Goal: Contribute content: Contribute content

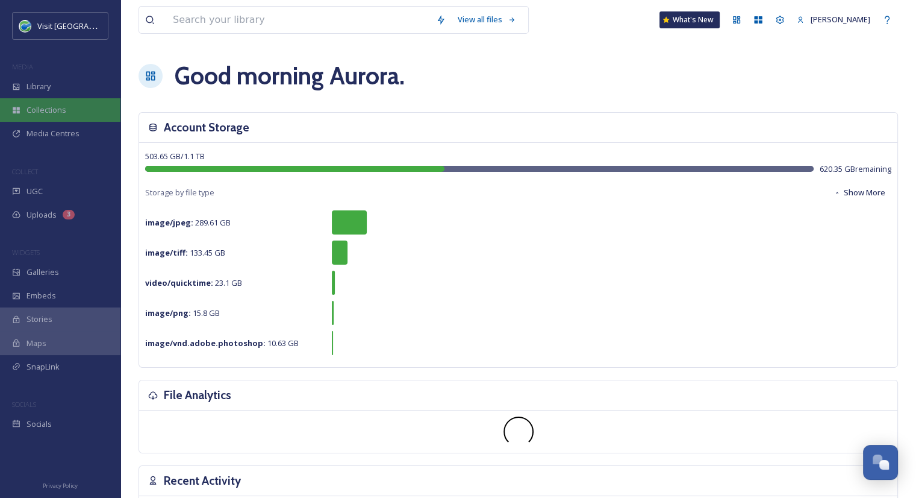
click at [66, 111] on div "Collections" at bounding box center [60, 109] width 120 height 23
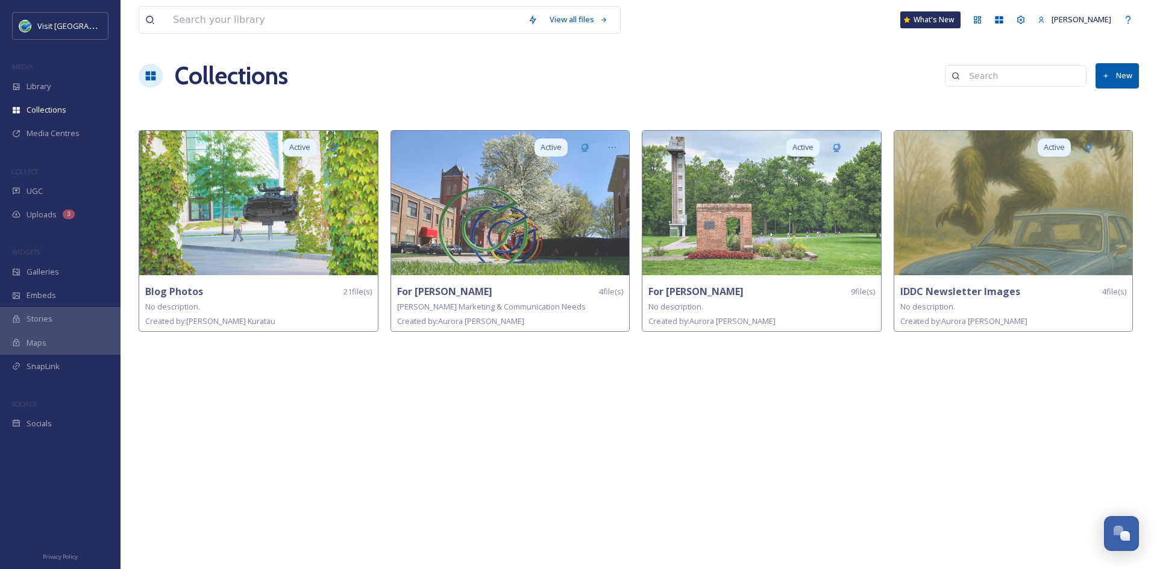
click at [925, 75] on icon at bounding box center [1106, 76] width 8 height 8
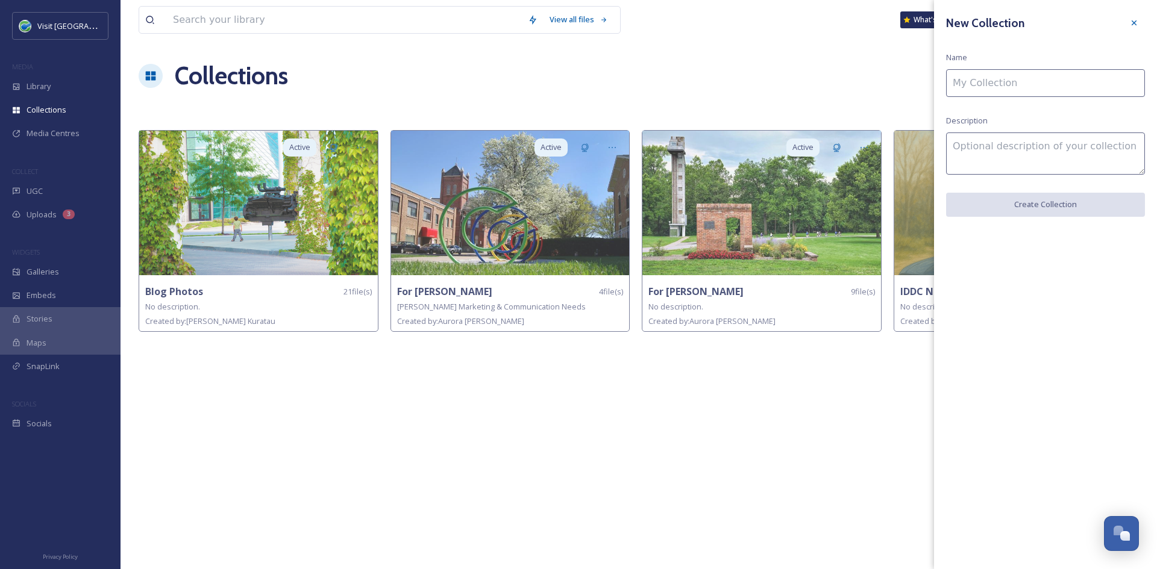
click at [925, 89] on input at bounding box center [1045, 83] width 199 height 28
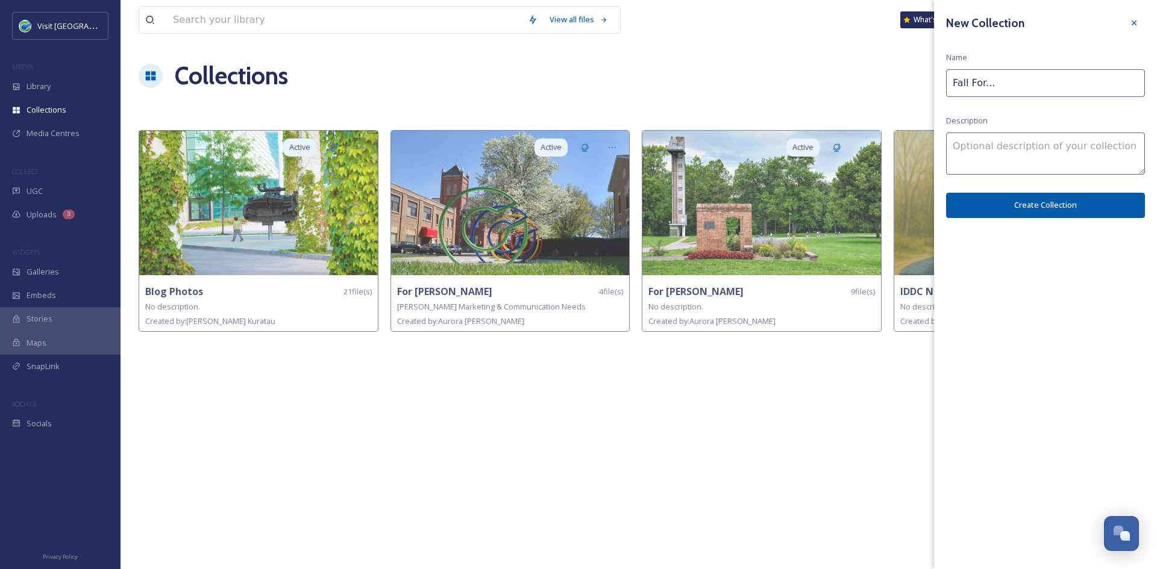
type input "Fall For..."
click at [925, 148] on textarea at bounding box center [1045, 154] width 199 height 42
type textarea "Images within the blog"
click at [925, 209] on button "Create Collection" at bounding box center [1045, 205] width 199 height 25
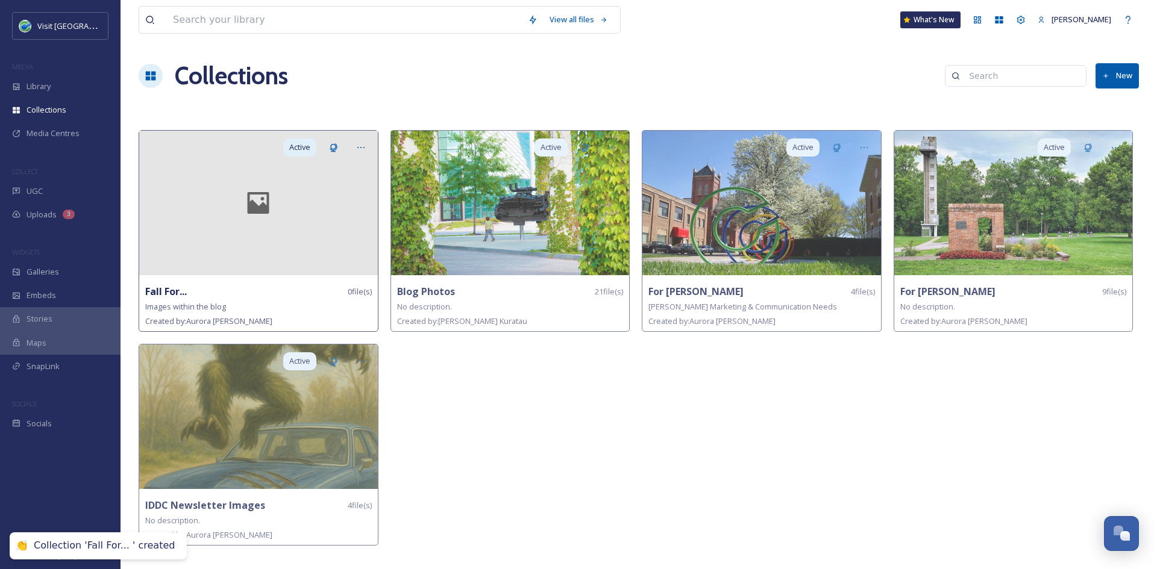
click at [302, 215] on div at bounding box center [258, 203] width 239 height 145
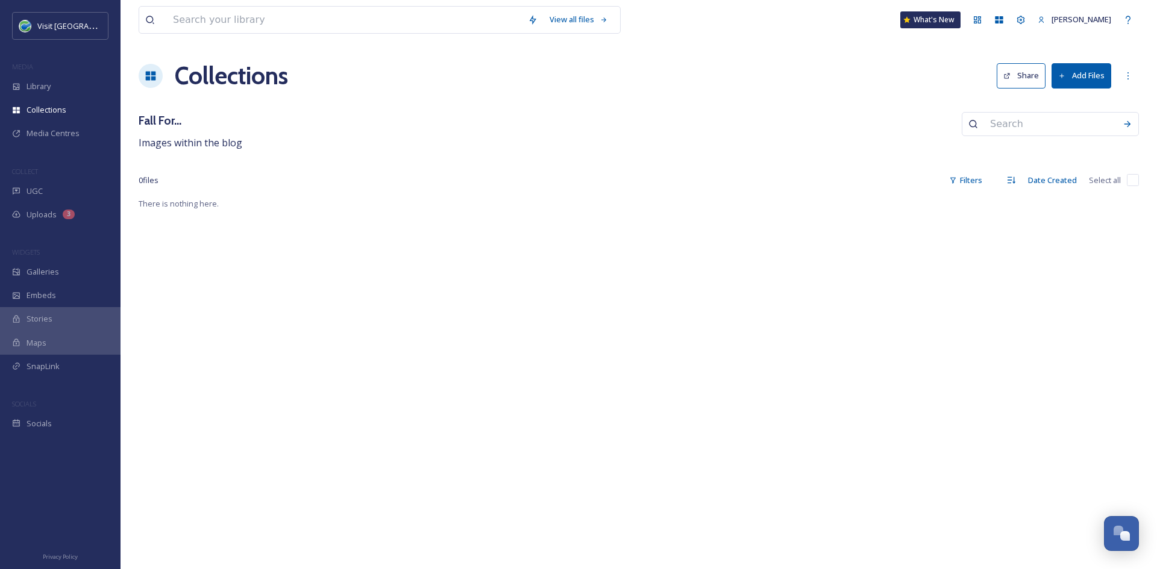
click at [925, 70] on button "Add Files" at bounding box center [1081, 75] width 60 height 25
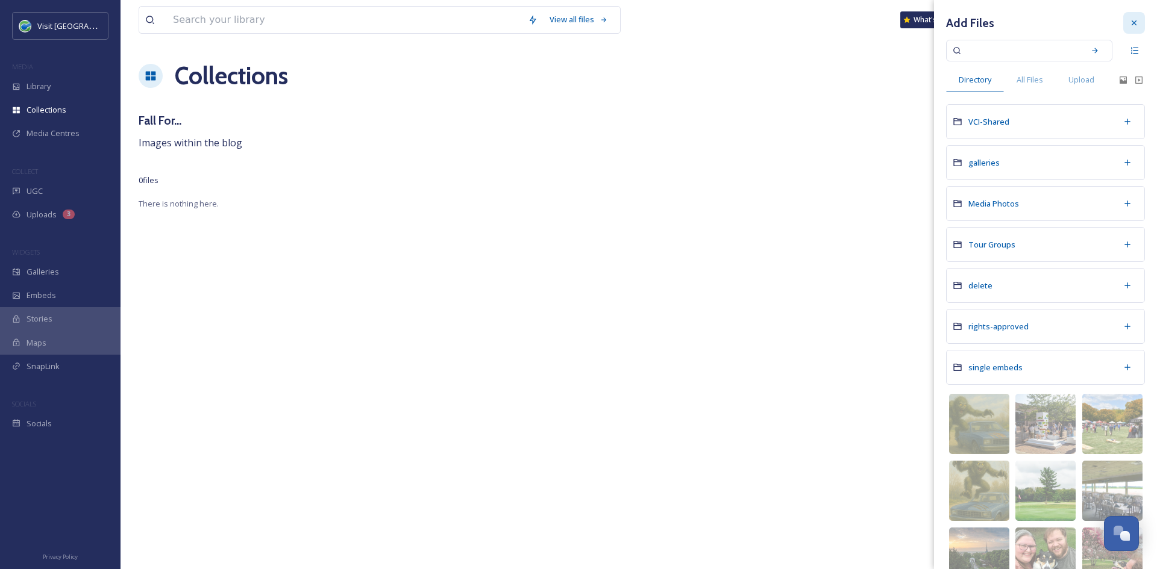
click at [925, 23] on div at bounding box center [1134, 23] width 22 height 22
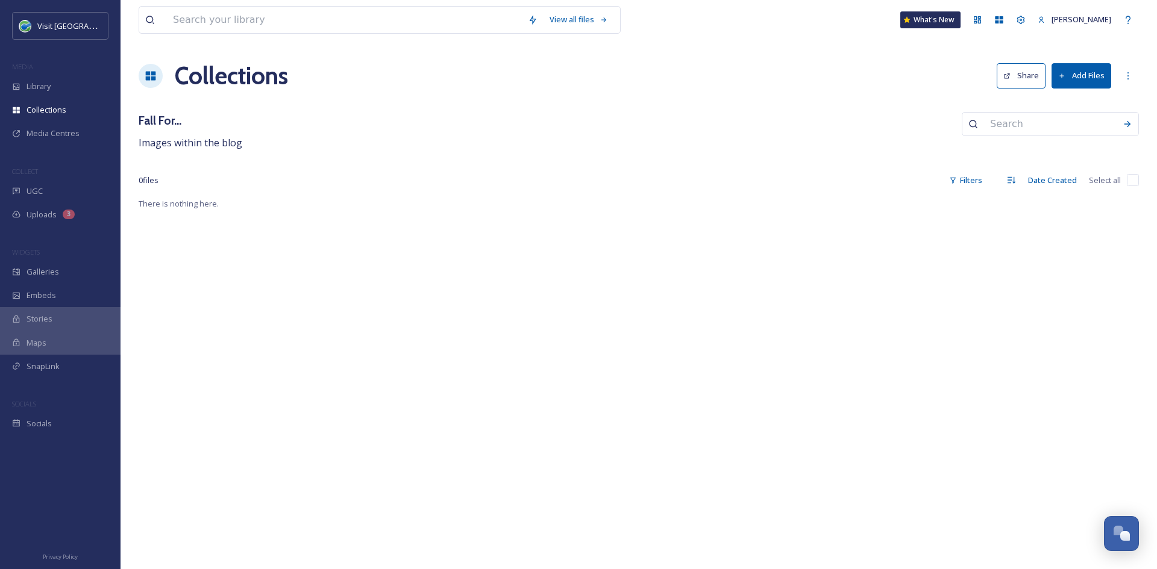
click at [925, 74] on button "Add Files" at bounding box center [1081, 75] width 60 height 25
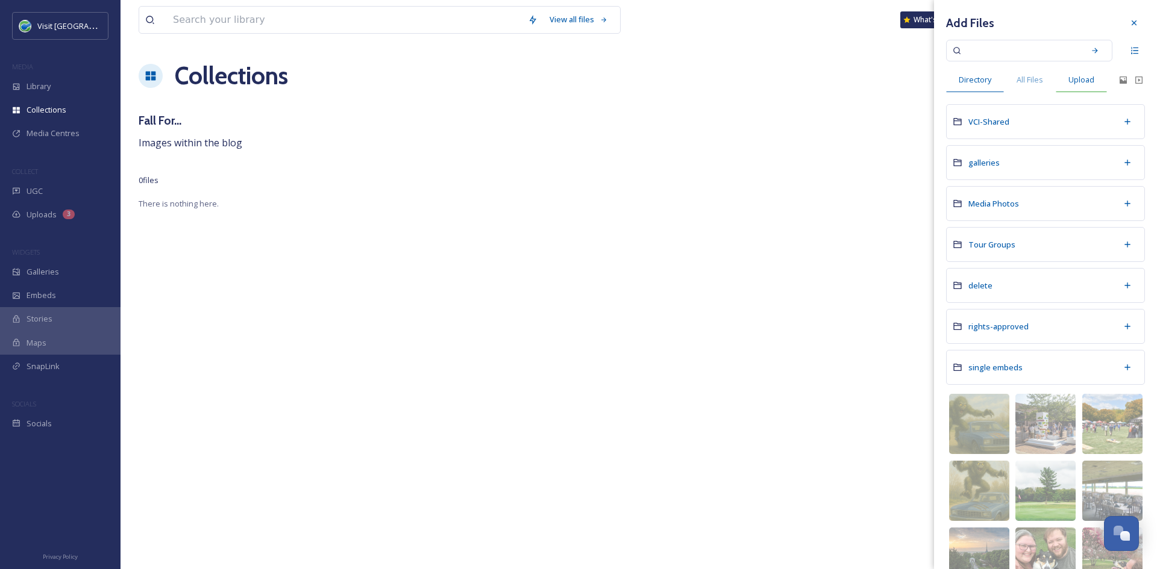
click at [925, 83] on span "Upload" at bounding box center [1081, 79] width 26 height 11
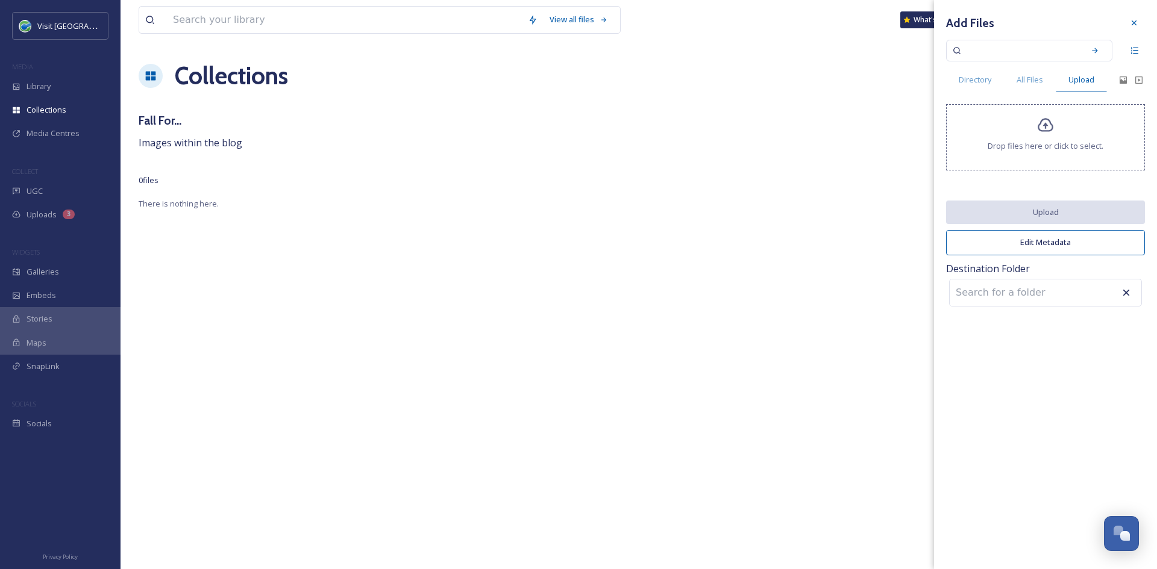
click at [925, 127] on icon at bounding box center [1045, 125] width 17 height 17
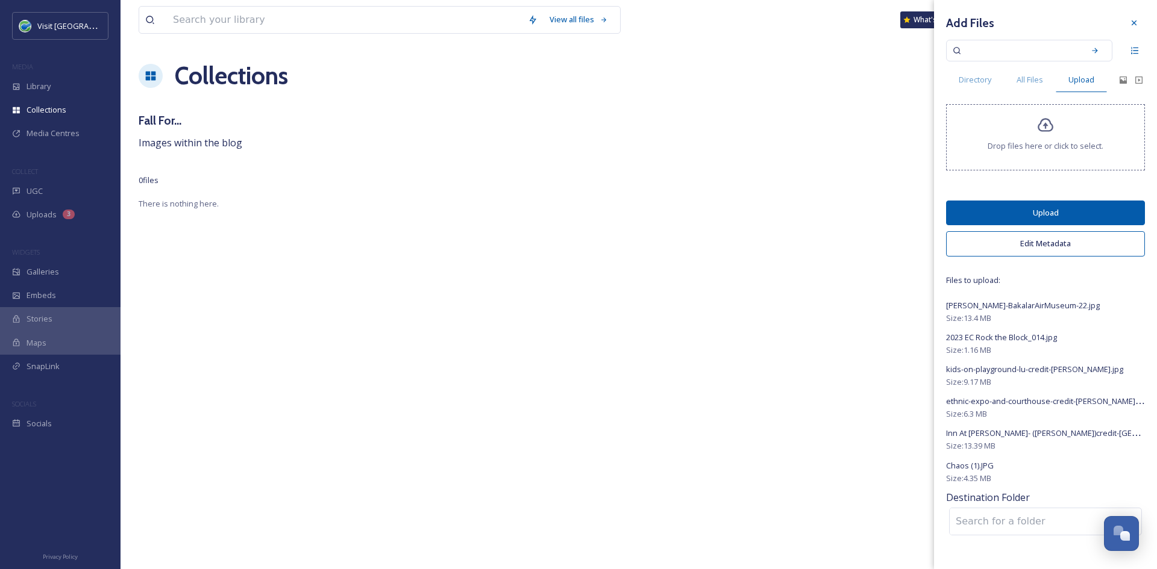
click at [925, 137] on div "Drop files here or click to select." at bounding box center [1045, 137] width 199 height 66
click at [925, 207] on button "Upload" at bounding box center [1045, 213] width 199 height 25
